Goal: Transaction & Acquisition: Purchase product/service

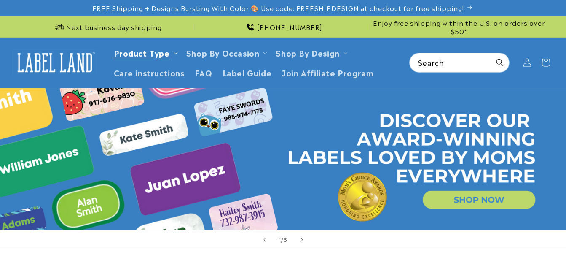
click at [152, 52] on link "Product Type" at bounding box center [142, 52] width 56 height 11
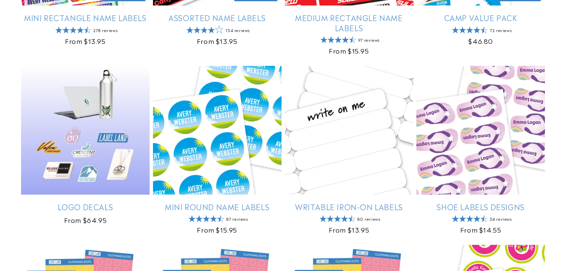
scroll to position [654, 0]
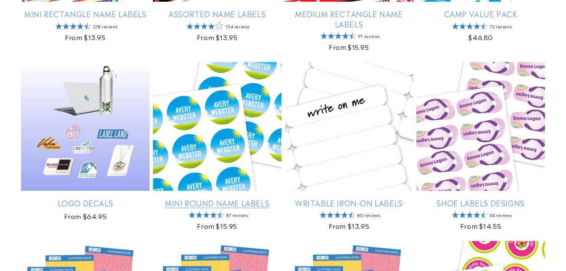
click at [254, 203] on link "Mini Round Name Labels" at bounding box center [217, 203] width 129 height 10
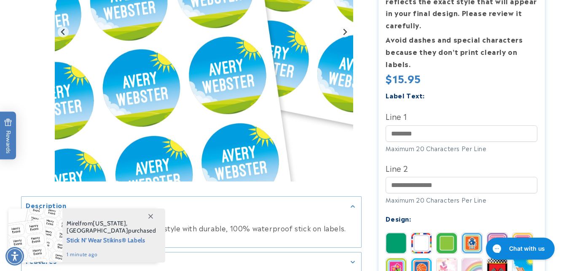
drag, startPoint x: 572, startPoint y: 54, endPoint x: 569, endPoint y: 75, distance: 22.2
click at [566, 75] on html "Skip to main content Enable accessibility for low vision Open the accessibility…" at bounding box center [283, 135] width 566 height 271
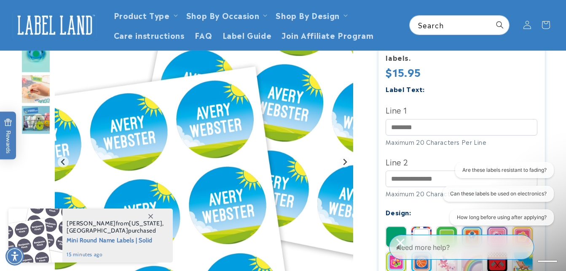
scroll to position [129, 0]
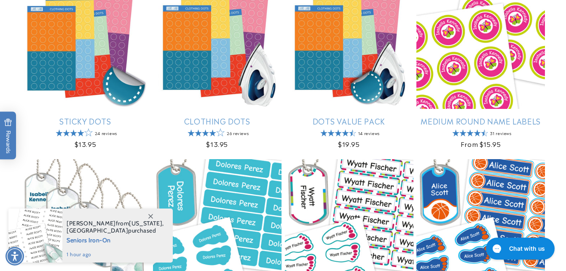
scroll to position [926, 0]
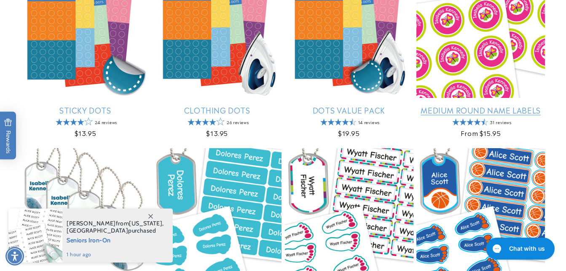
click at [469, 115] on link "Medium Round Name Labels" at bounding box center [480, 110] width 129 height 10
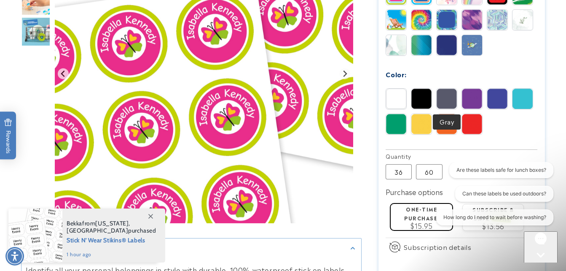
click at [423, 101] on img at bounding box center [421, 99] width 20 height 20
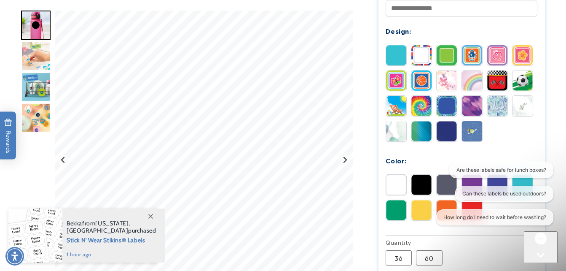
scroll to position [393, 0]
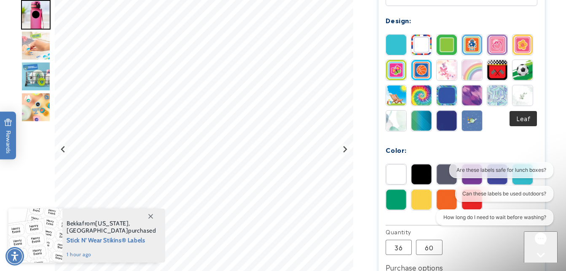
click at [519, 91] on img at bounding box center [523, 95] width 20 height 20
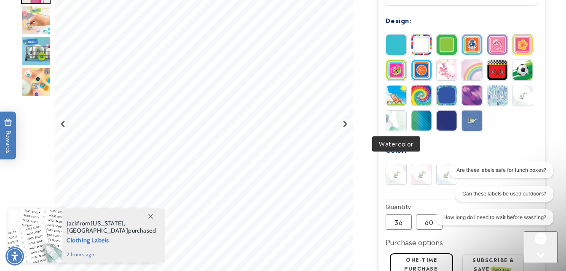
click at [397, 121] on img at bounding box center [396, 120] width 20 height 20
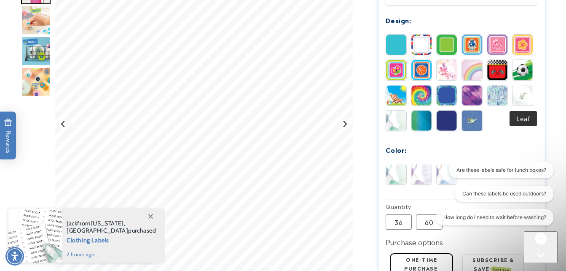
click at [523, 94] on img at bounding box center [523, 95] width 20 height 20
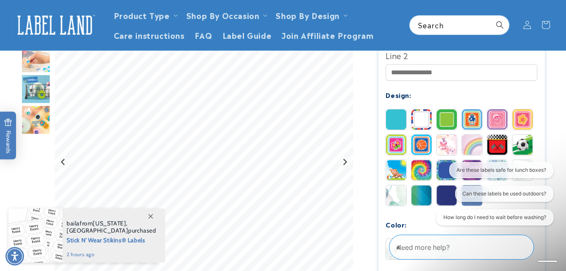
scroll to position [236, 0]
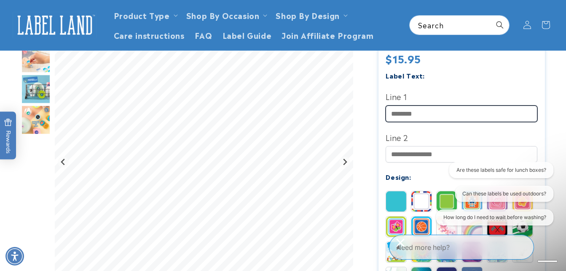
click at [424, 113] on input "Line 1" at bounding box center [462, 113] width 152 height 16
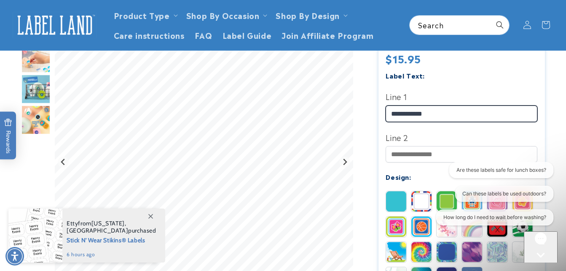
type input "**********"
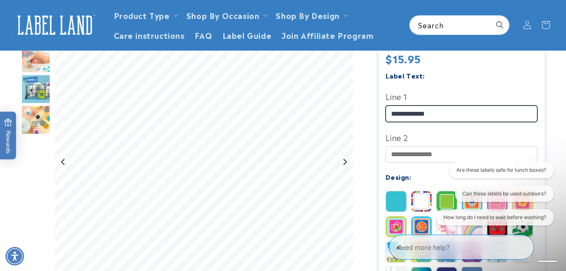
drag, startPoint x: 445, startPoint y: 111, endPoint x: 361, endPoint y: 110, distance: 83.9
click at [361, 110] on div at bounding box center [283, 215] width 524 height 704
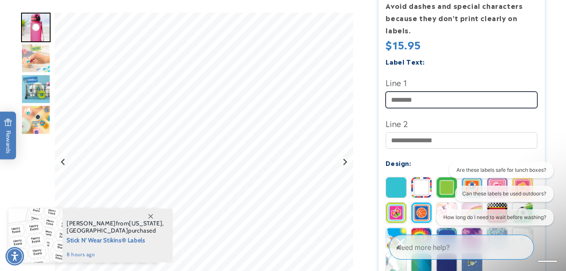
scroll to position [254, 0]
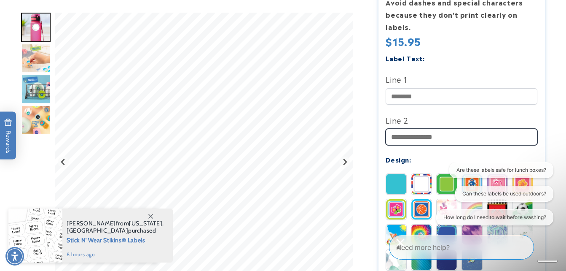
click at [410, 139] on input "Line 2" at bounding box center [462, 137] width 152 height 16
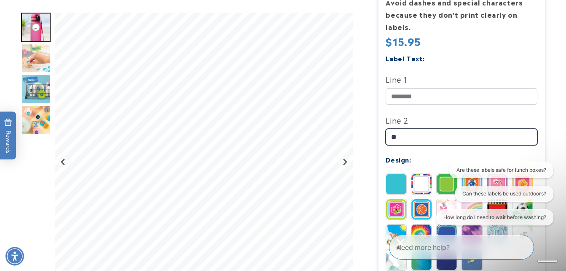
type input "*"
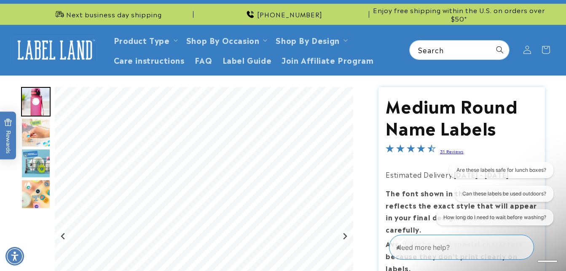
scroll to position [0, 0]
